Goal: Task Accomplishment & Management: Manage account settings

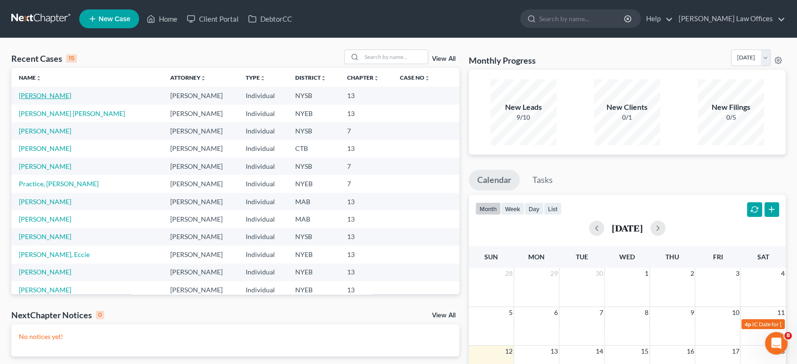
click at [41, 95] on link "[PERSON_NAME]" at bounding box center [45, 95] width 52 height 8
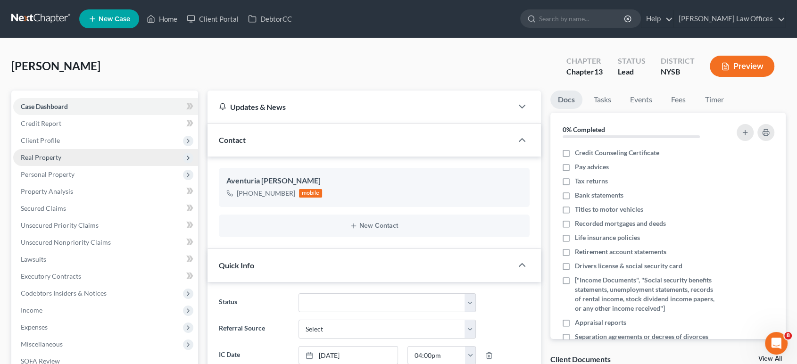
click at [91, 160] on span "Real Property" at bounding box center [105, 157] width 185 height 17
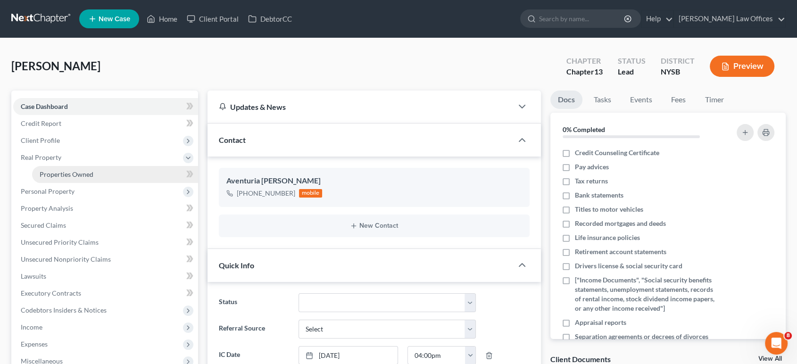
click at [87, 171] on span "Properties Owned" at bounding box center [67, 174] width 54 height 8
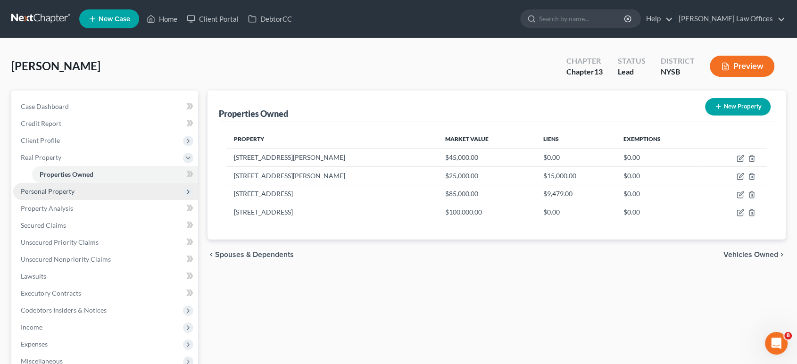
click at [53, 193] on span "Personal Property" at bounding box center [48, 191] width 54 height 8
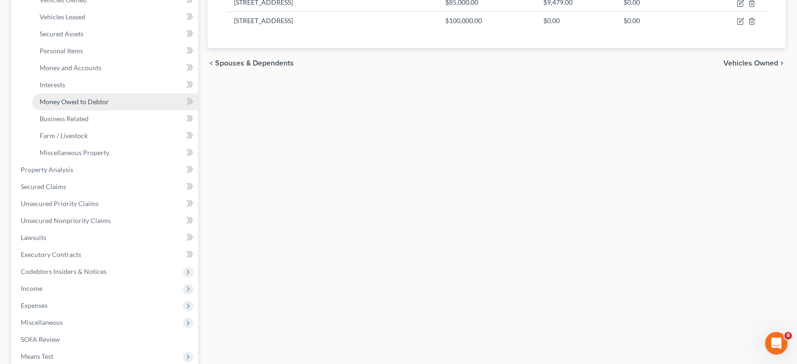
scroll to position [209, 0]
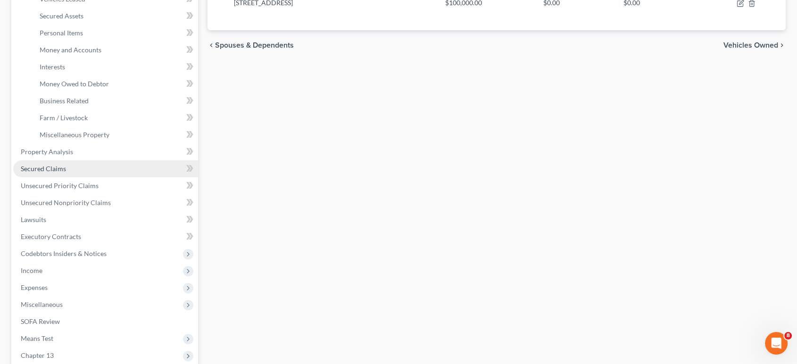
click at [52, 169] on span "Secured Claims" at bounding box center [43, 169] width 45 height 8
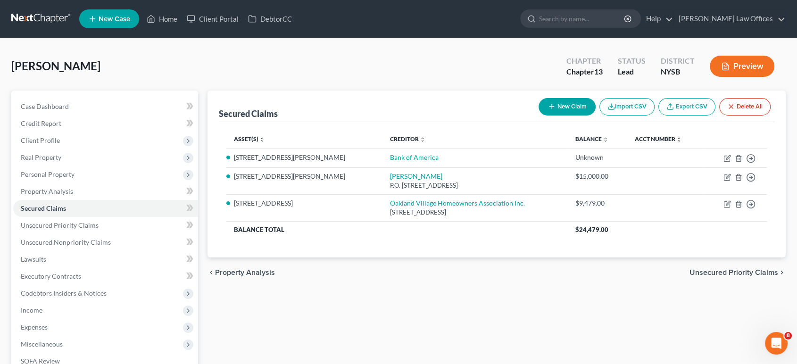
click at [721, 273] on span "Unsecured Priority Claims" at bounding box center [733, 273] width 89 height 8
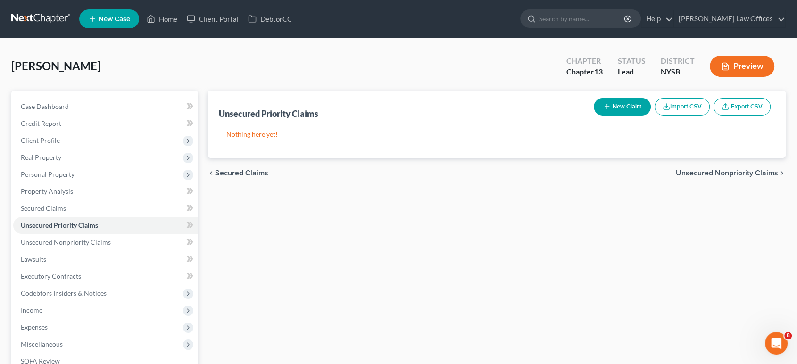
click at [701, 170] on span "Unsecured Nonpriority Claims" at bounding box center [727, 173] width 102 height 8
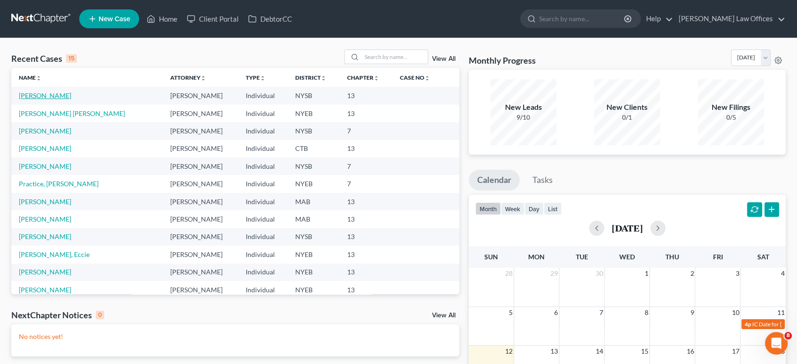
click at [44, 95] on link "[PERSON_NAME]" at bounding box center [45, 95] width 52 height 8
select select "10"
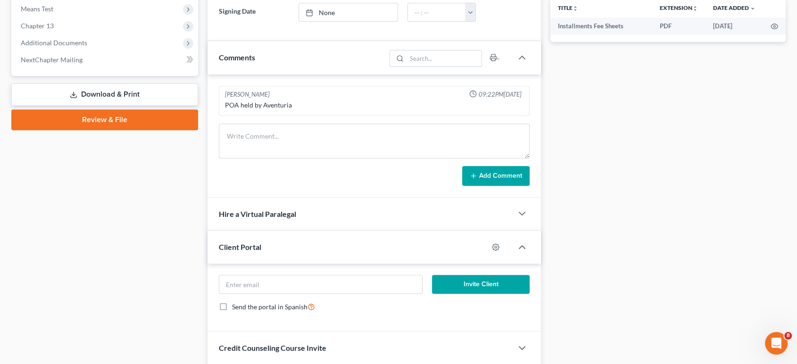
scroll to position [227, 0]
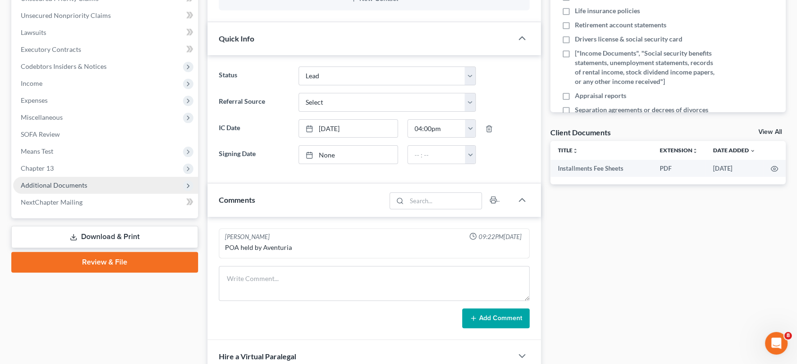
click at [53, 181] on span "Additional Documents" at bounding box center [54, 185] width 66 height 8
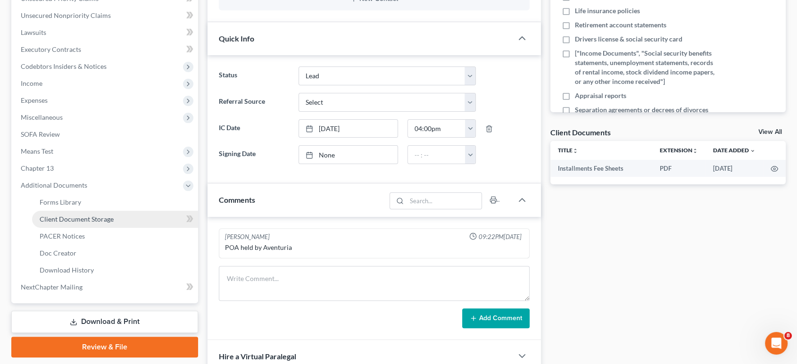
click at [70, 216] on span "Client Document Storage" at bounding box center [77, 219] width 74 height 8
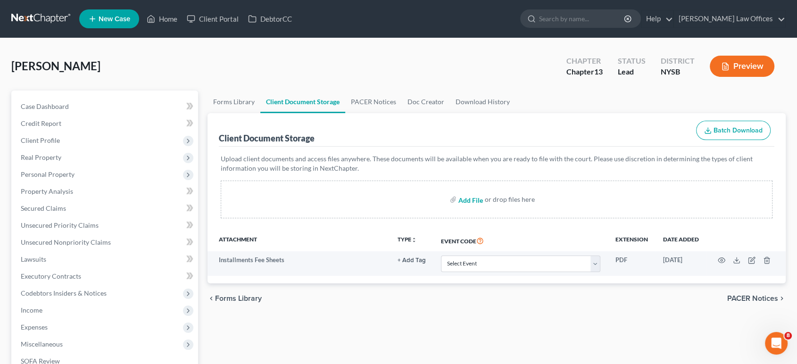
click at [470, 202] on input "file" at bounding box center [469, 199] width 23 height 17
type input "C:\fakepath\Credit report.pdf"
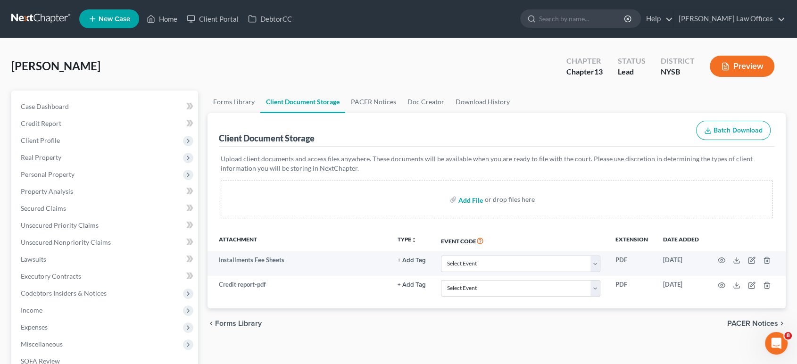
click at [468, 200] on input "file" at bounding box center [469, 199] width 23 height 17
type input "C:\fakepath\SDNY_Creditor_Matrix_Miguel_Torez.csv"
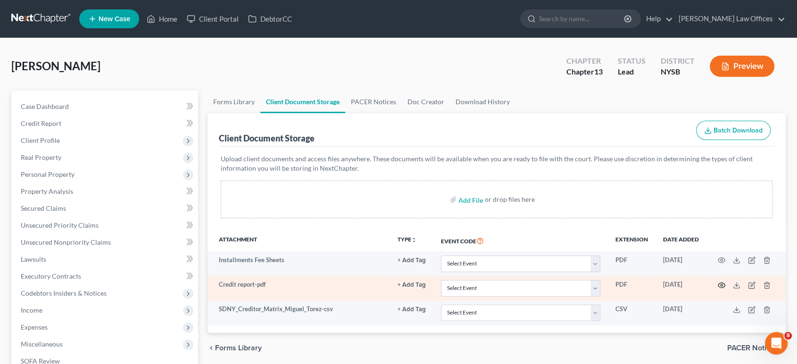
click at [721, 285] on circle "button" at bounding box center [721, 285] width 2 height 2
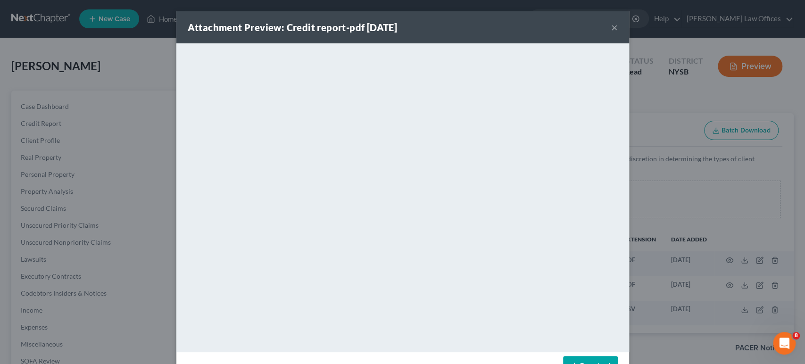
click at [611, 29] on button "×" at bounding box center [614, 27] width 7 height 11
